Goal: Use online tool/utility: Utilize a website feature to perform a specific function

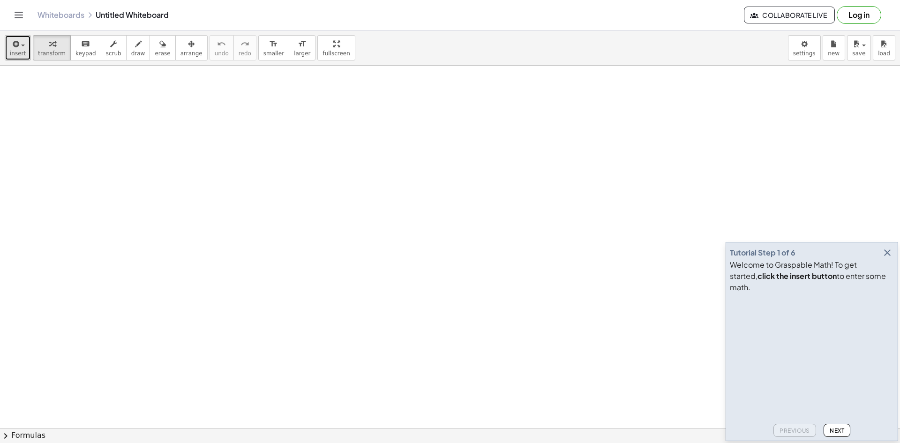
click at [15, 50] on span "insert" at bounding box center [18, 53] width 16 height 7
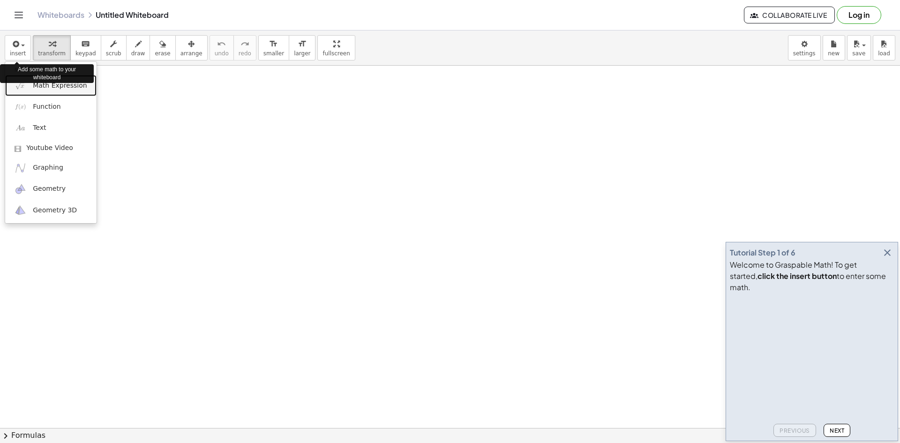
click at [53, 87] on span "Math Expression" at bounding box center [60, 85] width 54 height 9
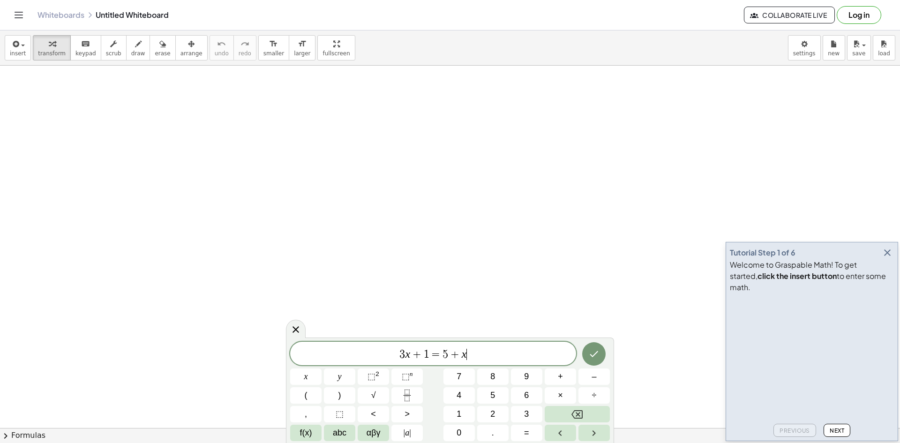
click at [590, 352] on icon "Done" at bounding box center [594, 353] width 11 height 11
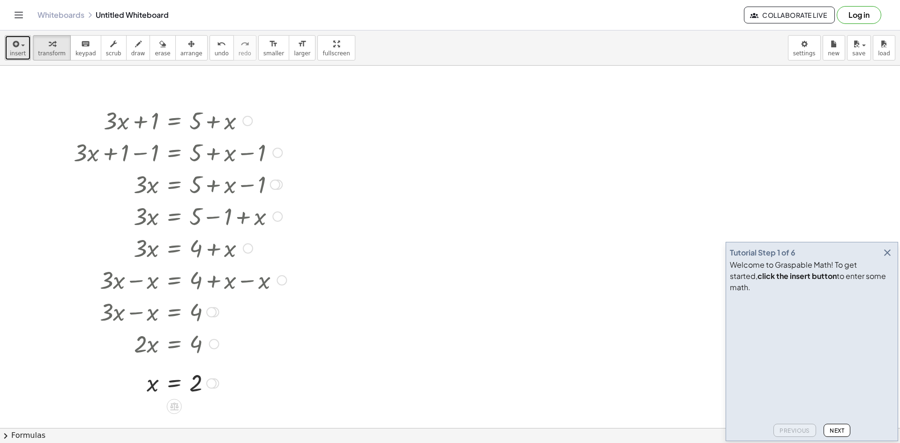
click at [17, 48] on icon "button" at bounding box center [15, 43] width 8 height 11
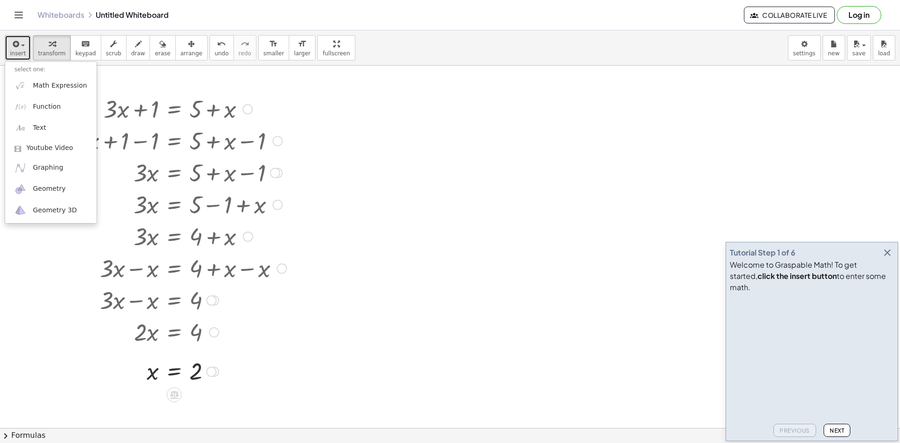
scroll to position [26, 0]
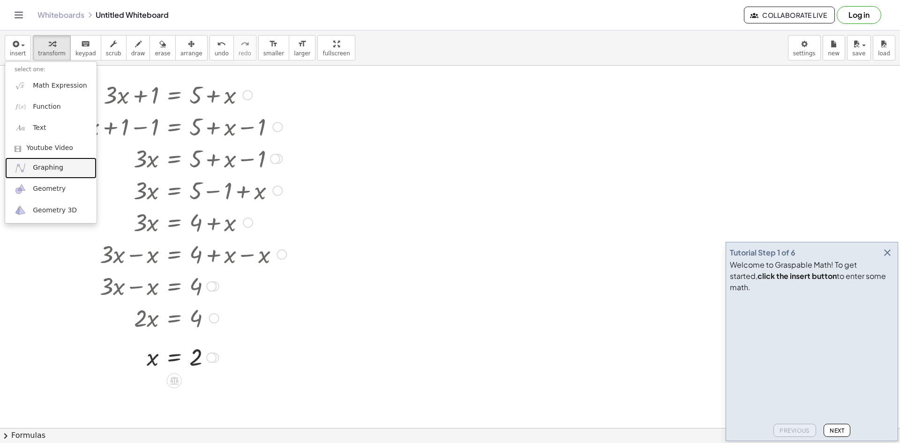
click at [36, 169] on span "Graphing" at bounding box center [48, 167] width 30 height 9
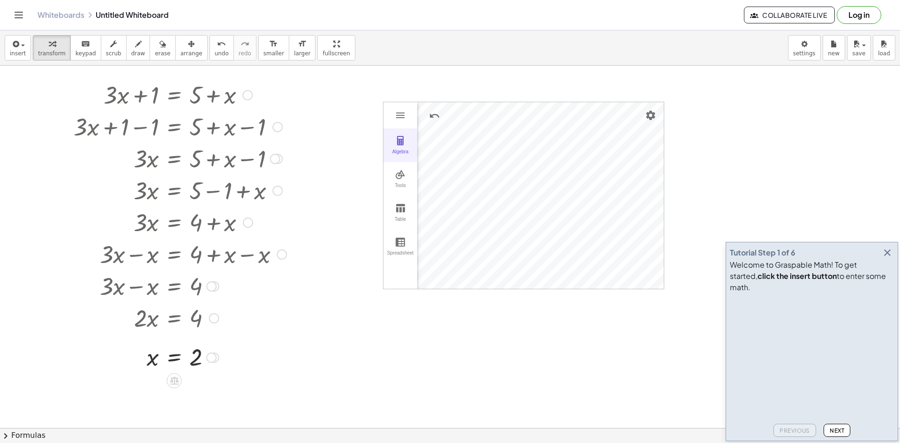
click at [401, 142] on img "Graphing Calculator" at bounding box center [400, 140] width 11 height 11
click at [434, 114] on div "Algebra" at bounding box center [423, 113] width 27 height 23
drag, startPoint x: 467, startPoint y: 197, endPoint x: 555, endPoint y: 216, distance: 90.5
drag, startPoint x: 400, startPoint y: 116, endPoint x: 461, endPoint y: 165, distance: 77.7
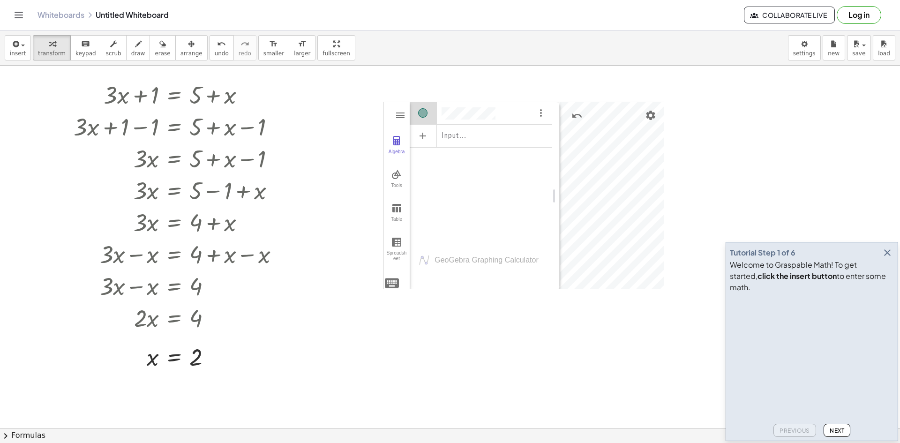
click at [467, 159] on div "Algebra Tools Table Spreadsheet Input… GeoGebra Graphing Calculator Basic Tools…" at bounding box center [468, 196] width 169 height 188
click at [886, 258] on icon "button" at bounding box center [887, 252] width 11 height 11
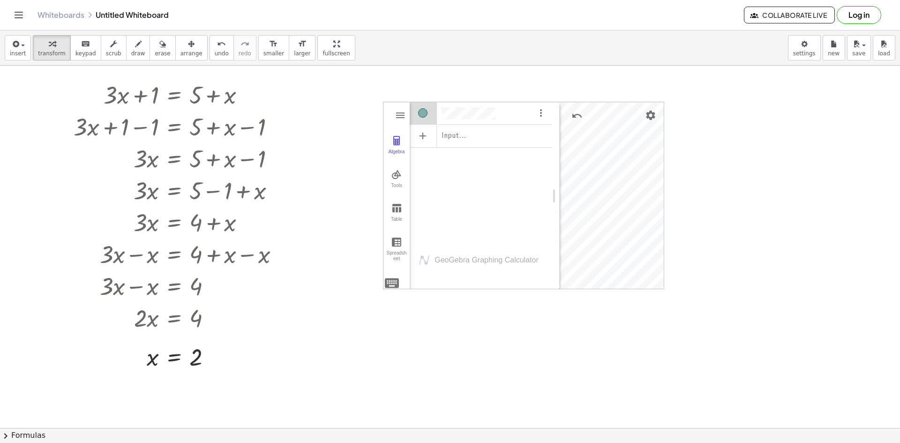
click at [511, 110] on div "Algebra" at bounding box center [481, 112] width 143 height 20
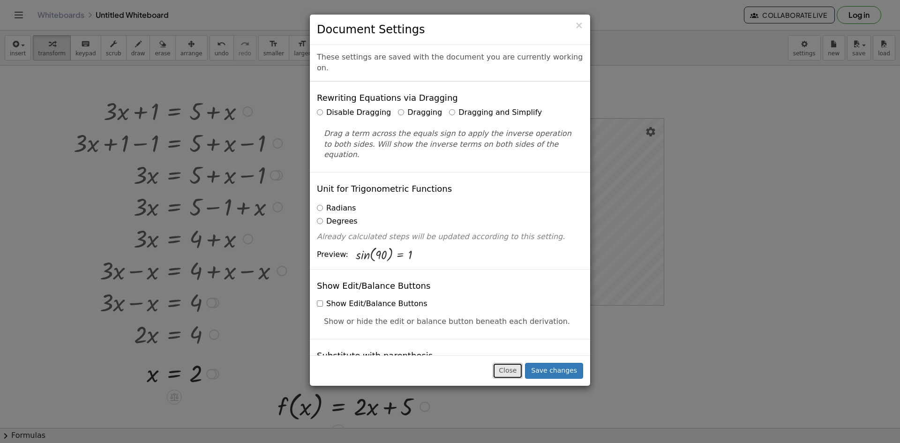
click at [514, 370] on button "Close" at bounding box center [508, 371] width 30 height 16
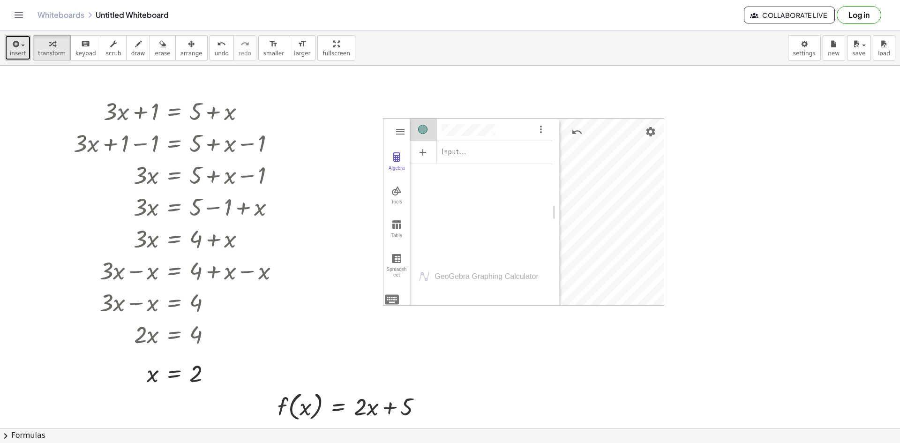
click at [18, 52] on span "insert" at bounding box center [18, 53] width 16 height 7
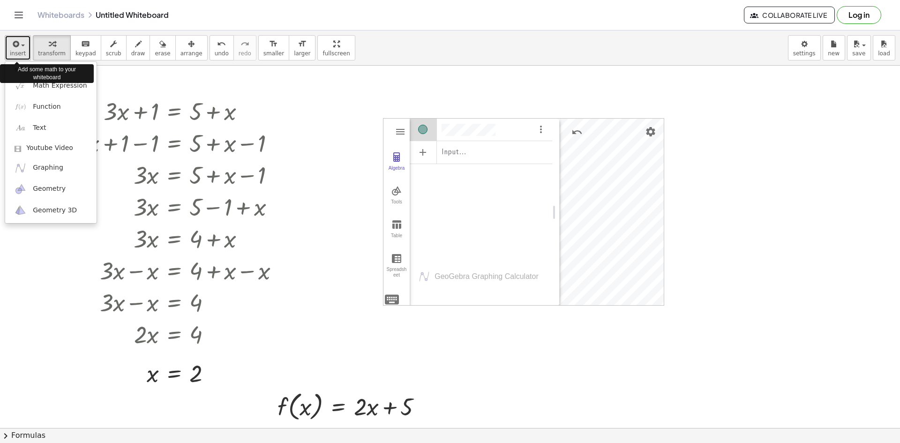
click at [21, 48] on div "button" at bounding box center [18, 43] width 16 height 11
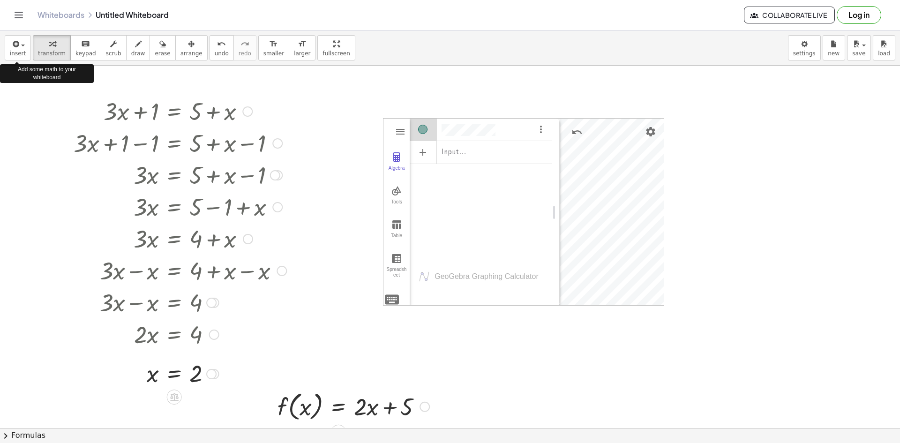
click at [20, 431] on button "chevron_right Formulas" at bounding box center [450, 435] width 900 height 15
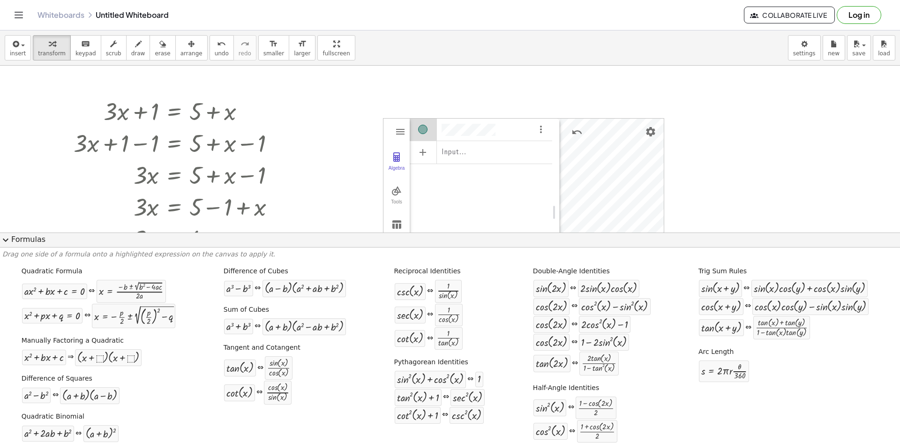
click at [4, 239] on span "expand_more" at bounding box center [5, 240] width 11 height 11
